Goal: Find specific page/section: Find specific page/section

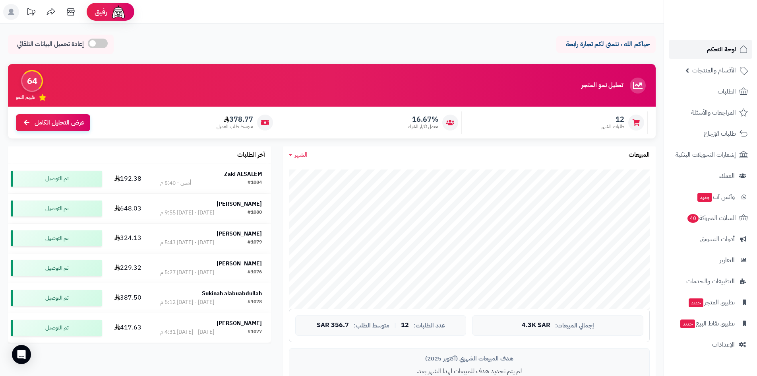
click at [725, 52] on span "لوحة التحكم" at bounding box center [721, 49] width 29 height 11
drag, startPoint x: 214, startPoint y: 116, endPoint x: 576, endPoint y: 20, distance: 374.3
click at [576, 20] on div "رفيق ! الطلبات معالجة مكتمل إرجاع المنتجات العملاء المتواجدون الان 239 عملاء من…" at bounding box center [378, 364] width 757 height 728
click at [576, 20] on header "رفيق ! الطلبات معالجة مكتمل إرجاع المنتجات العملاء المتواجدون الان 239 عملاء من…" at bounding box center [378, 12] width 757 height 24
click at [741, 215] on icon at bounding box center [744, 218] width 10 height 10
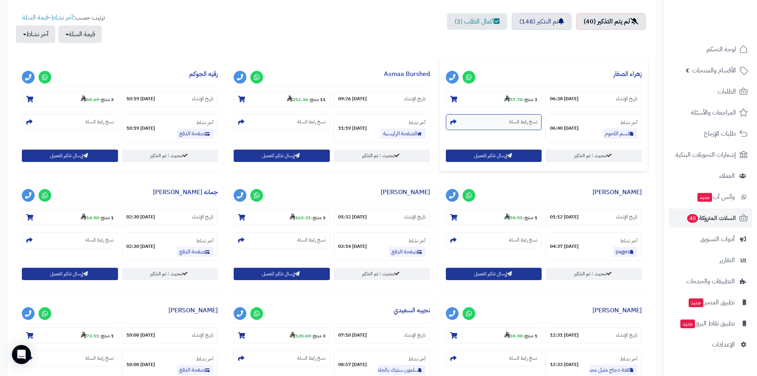
scroll to position [159, 0]
